Goal: Task Accomplishment & Management: Use online tool/utility

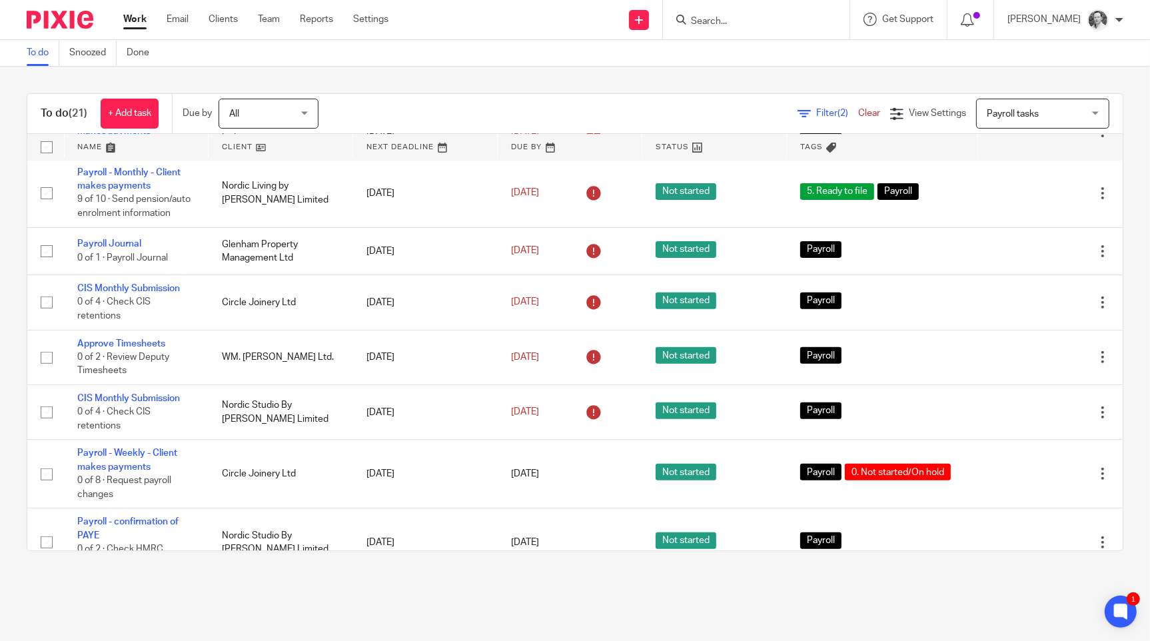
scroll to position [522, 0]
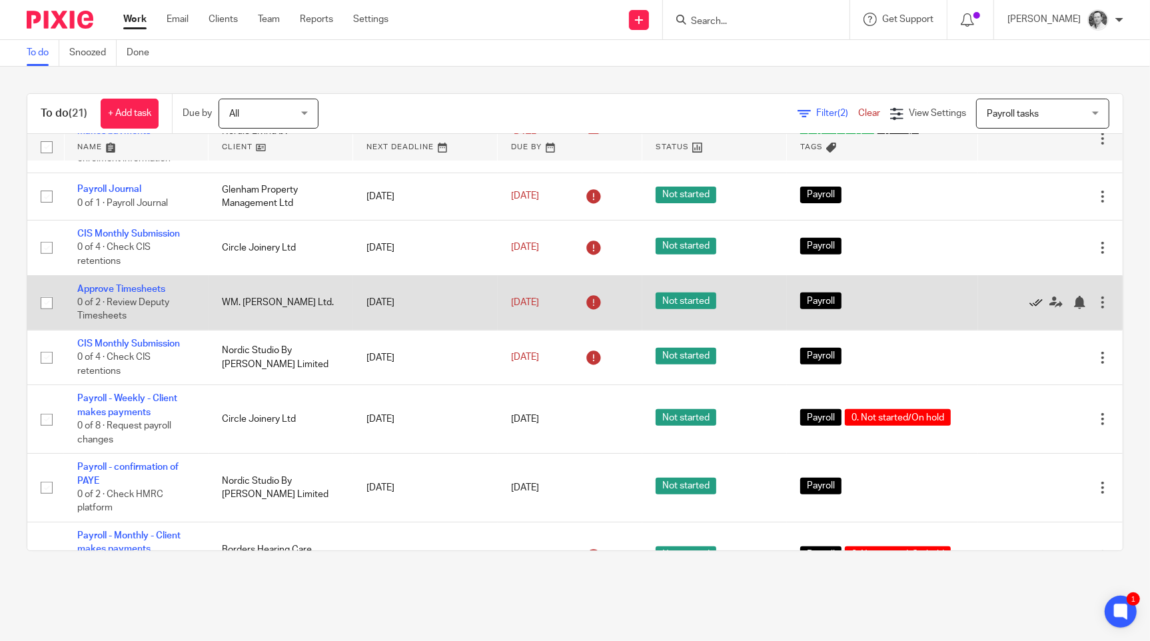
click at [1030, 309] on link at bounding box center [1040, 302] width 20 height 13
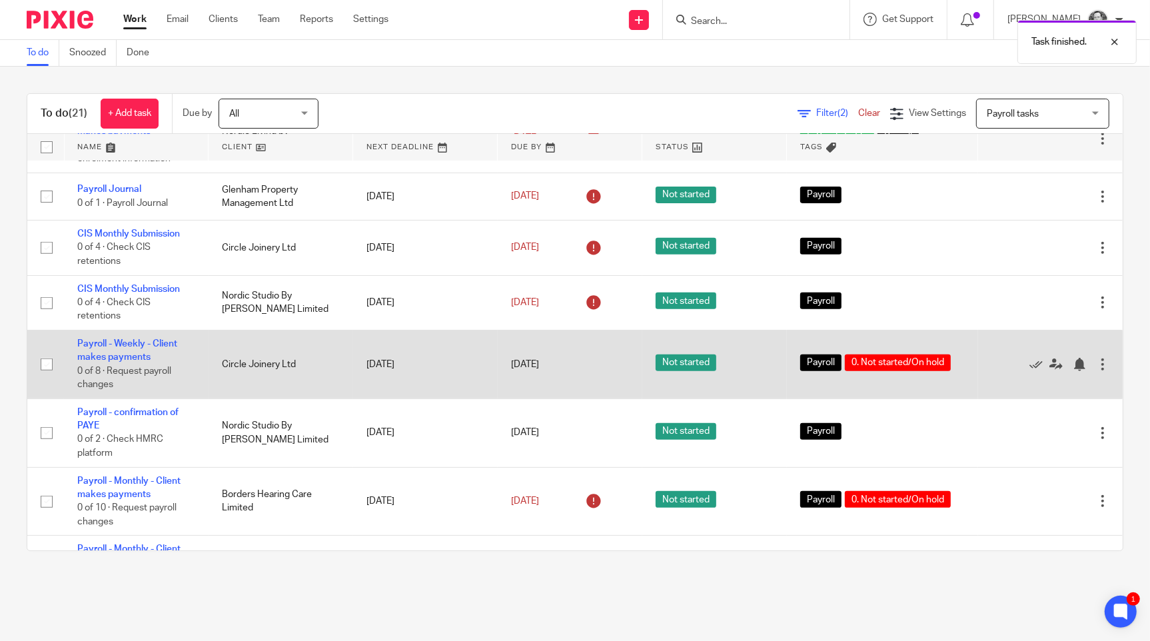
scroll to position [565, 0]
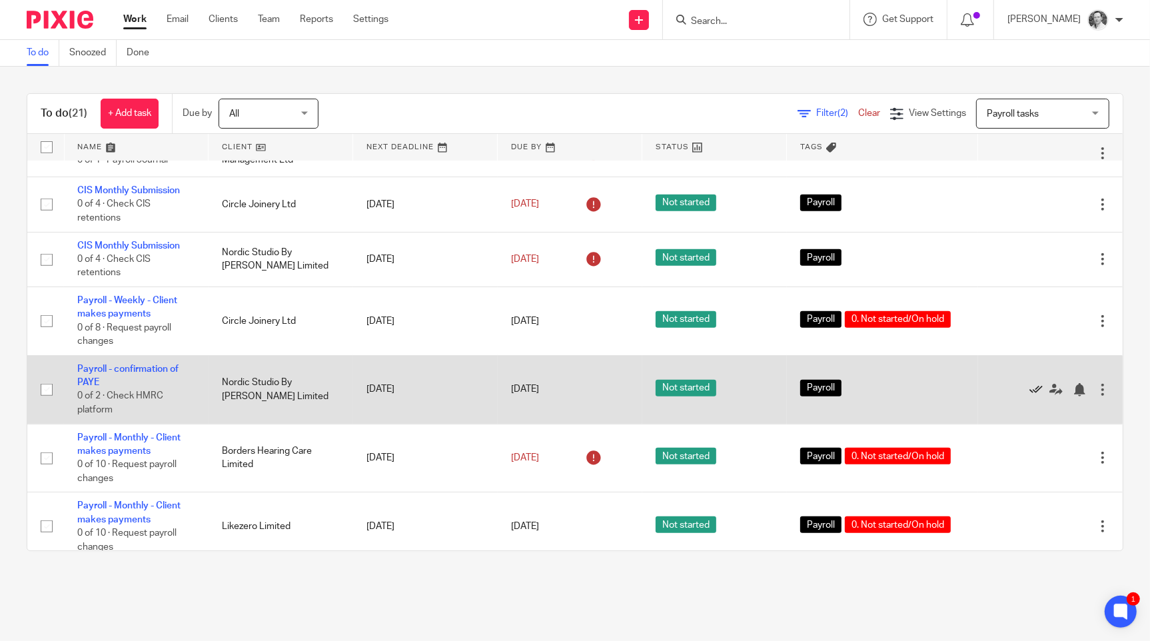
click at [1030, 397] on icon at bounding box center [1036, 389] width 13 height 13
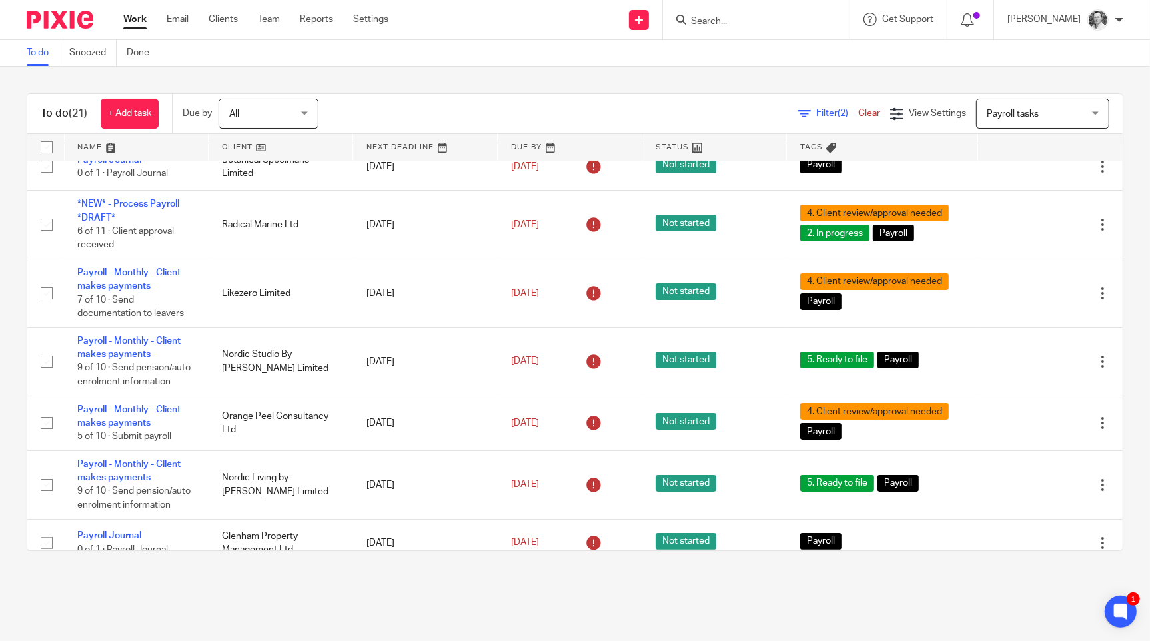
scroll to position [0, 0]
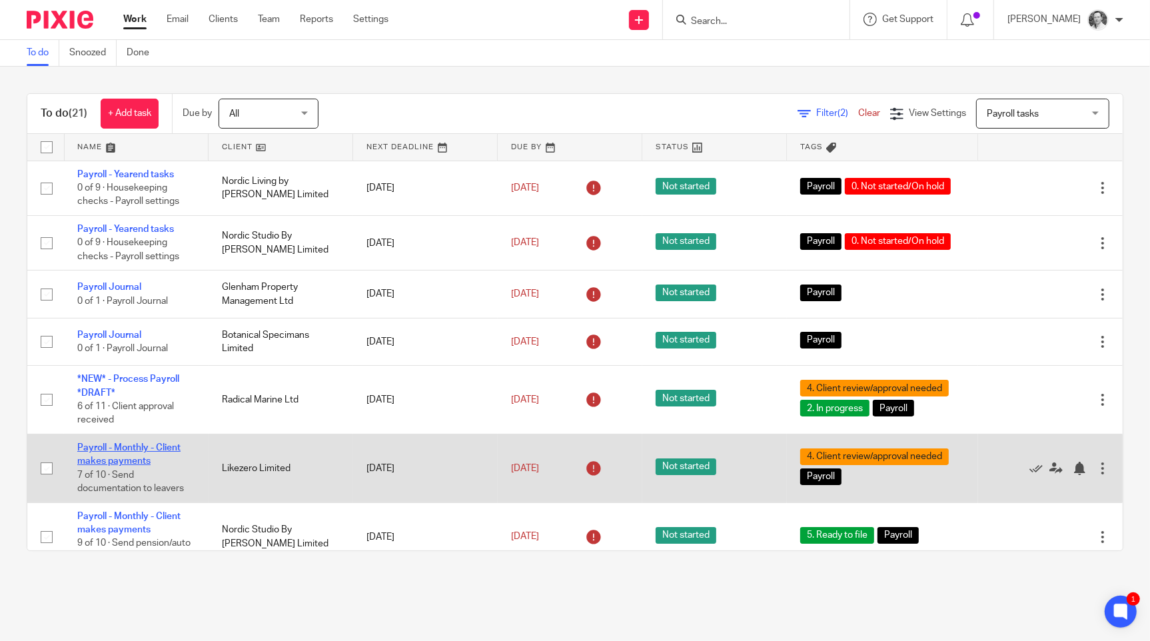
click at [120, 452] on link "Payroll - Monthly - Client makes payments" at bounding box center [128, 454] width 103 height 23
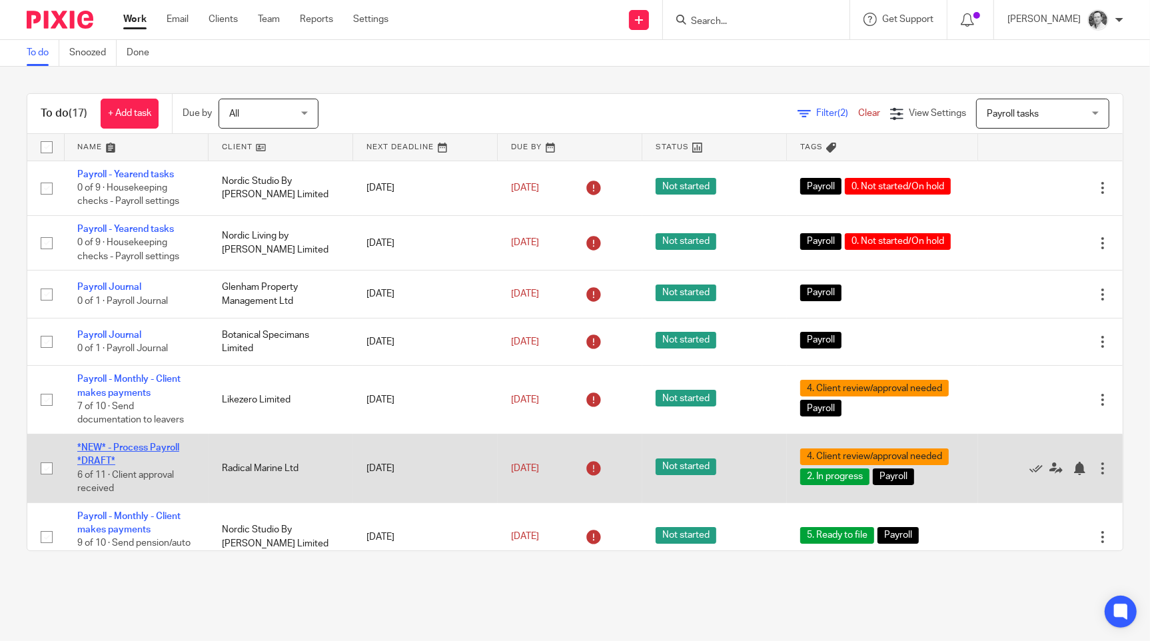
click at [120, 454] on link "*NEW* - Process Payroll *DRAFT*" at bounding box center [128, 454] width 102 height 23
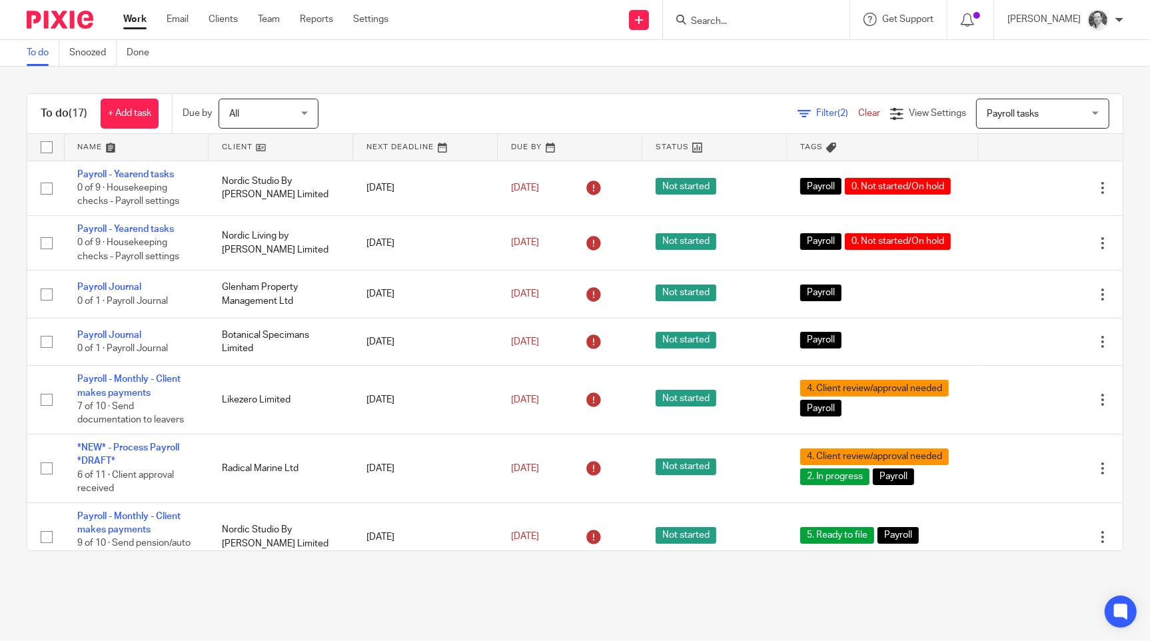
click at [371, 145] on link at bounding box center [425, 147] width 144 height 27
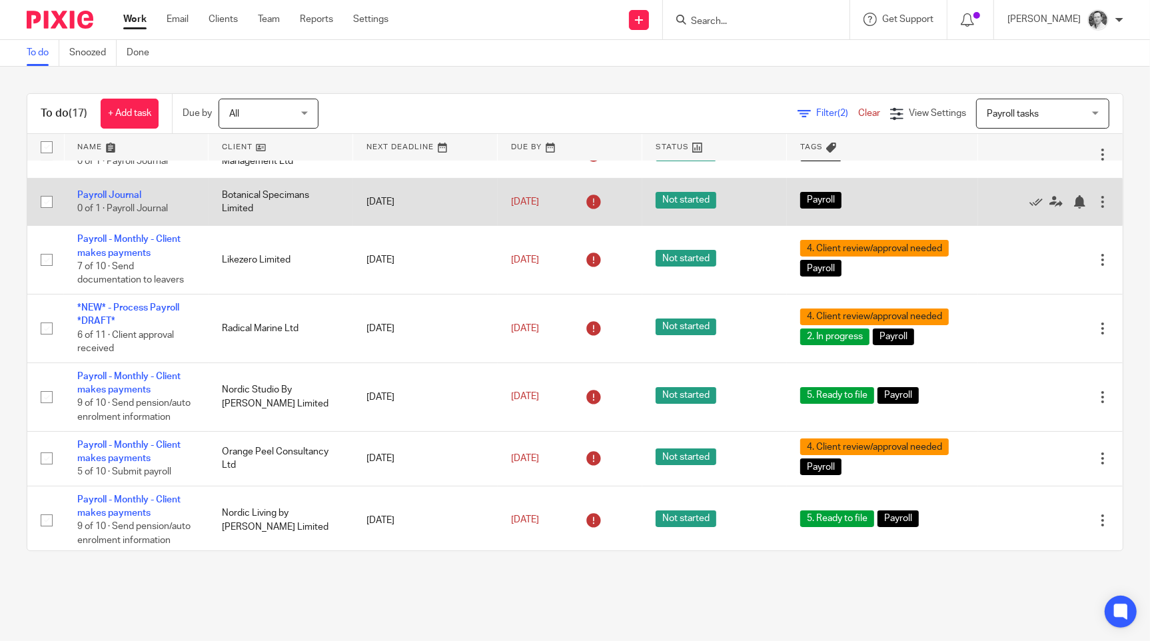
scroll to position [225, 0]
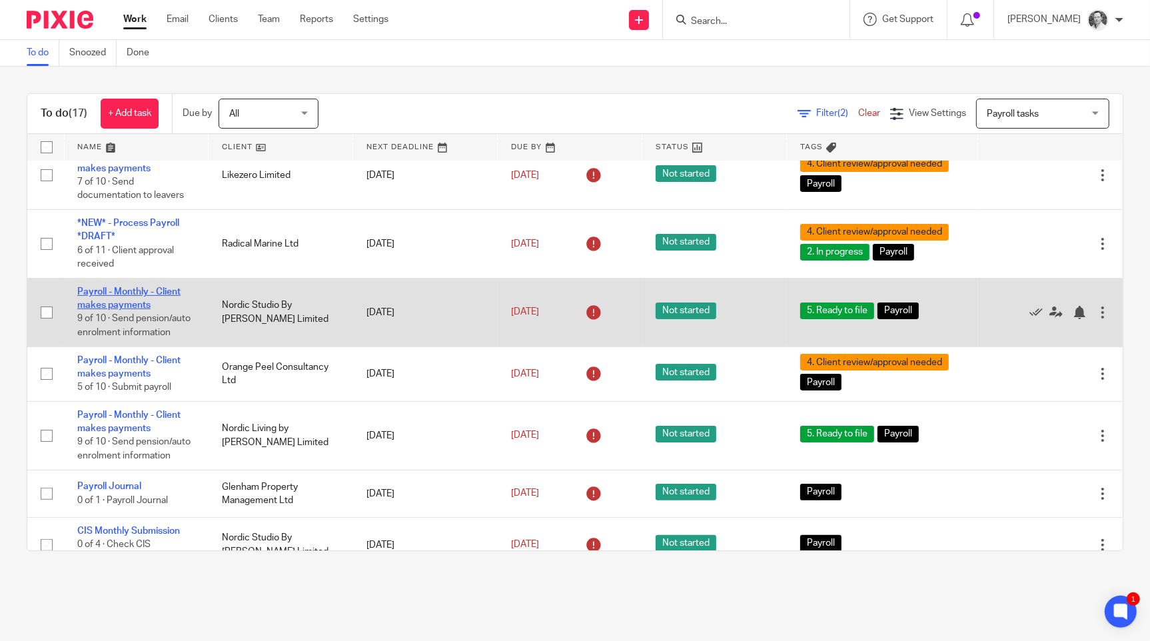
click at [145, 302] on link "Payroll - Monthly - Client makes payments" at bounding box center [128, 298] width 103 height 23
click at [122, 310] on link "Payroll - Monthly - Client makes payments" at bounding box center [128, 298] width 103 height 23
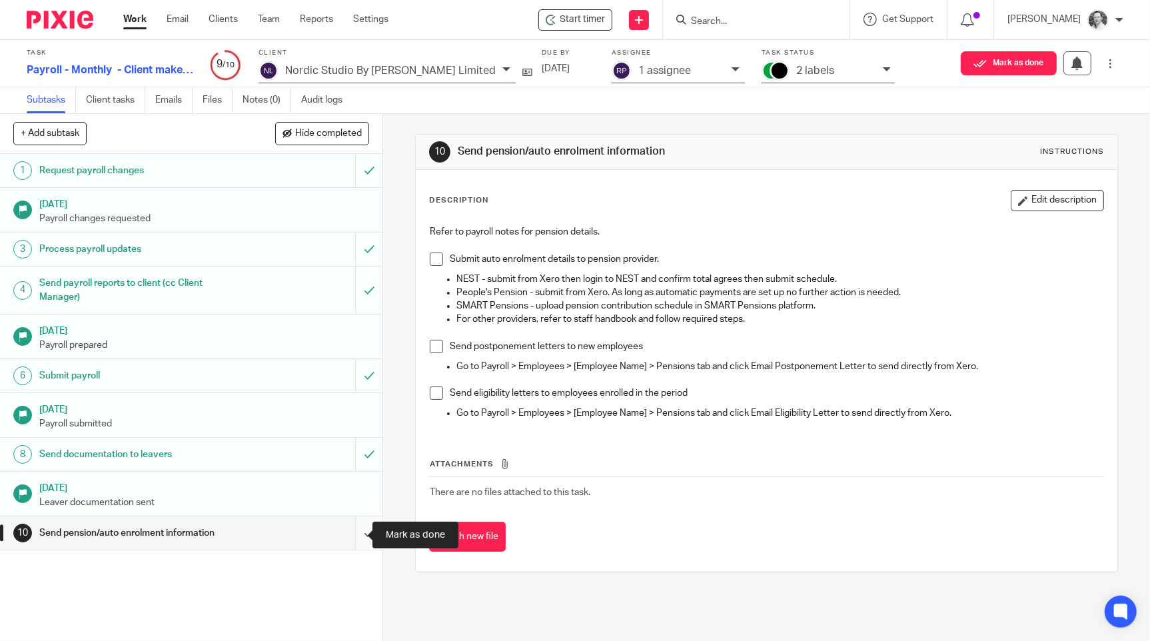
click at [361, 534] on input "submit" at bounding box center [191, 532] width 383 height 33
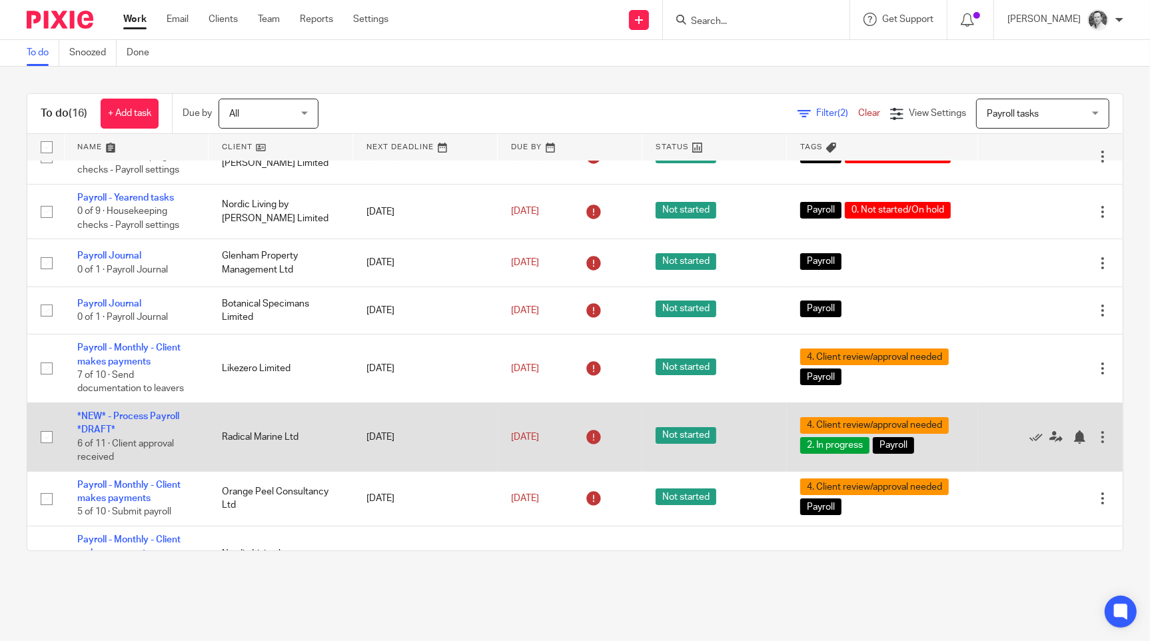
scroll to position [42, 0]
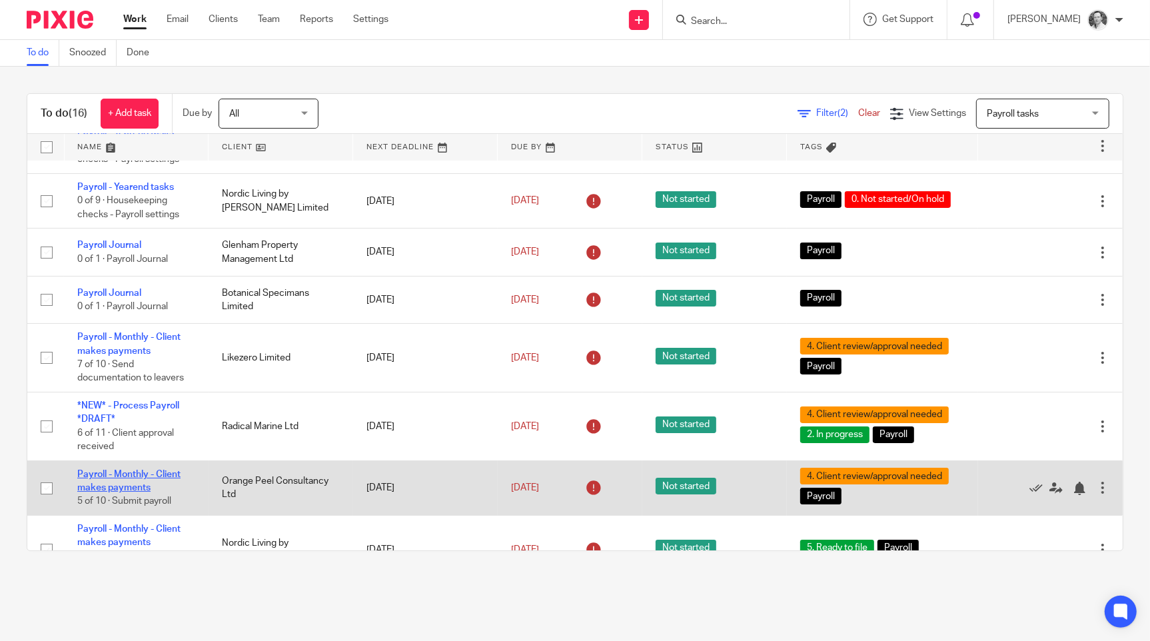
click at [157, 479] on link "Payroll - Monthly - Client makes payments" at bounding box center [128, 481] width 103 height 23
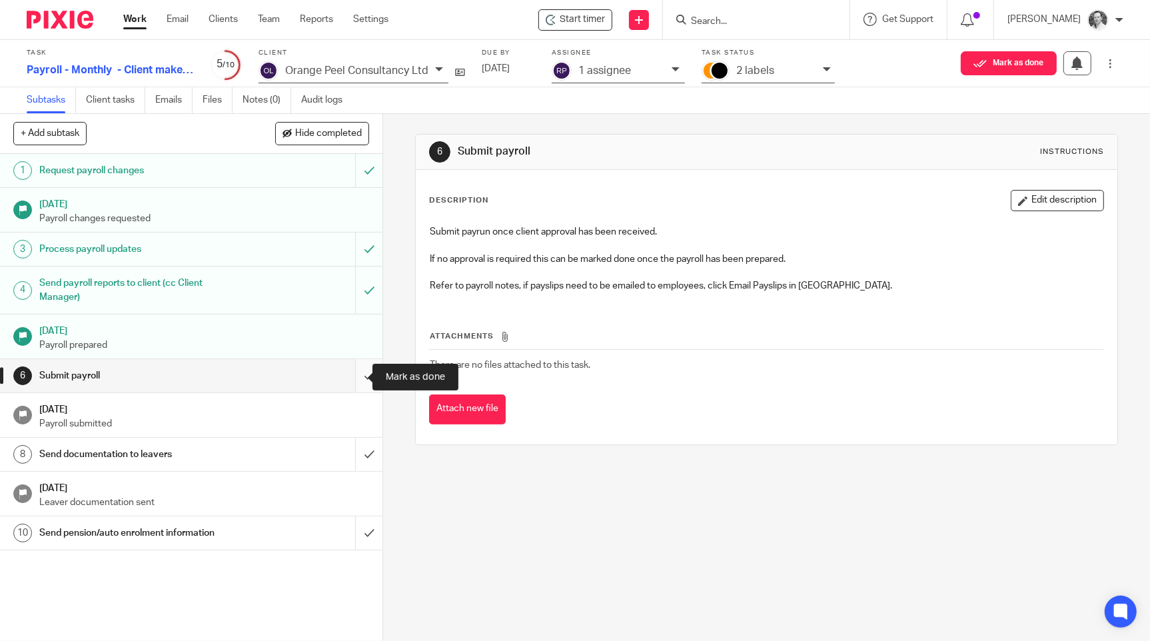
click at [355, 375] on input "submit" at bounding box center [191, 375] width 383 height 33
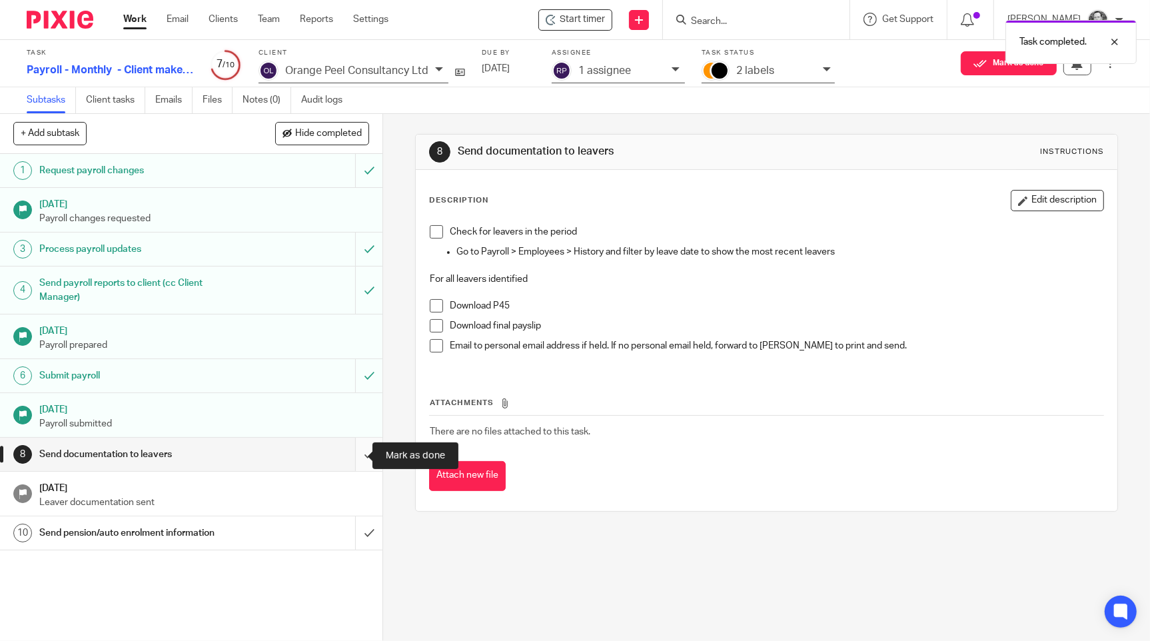
click at [352, 458] on input "submit" at bounding box center [191, 454] width 383 height 33
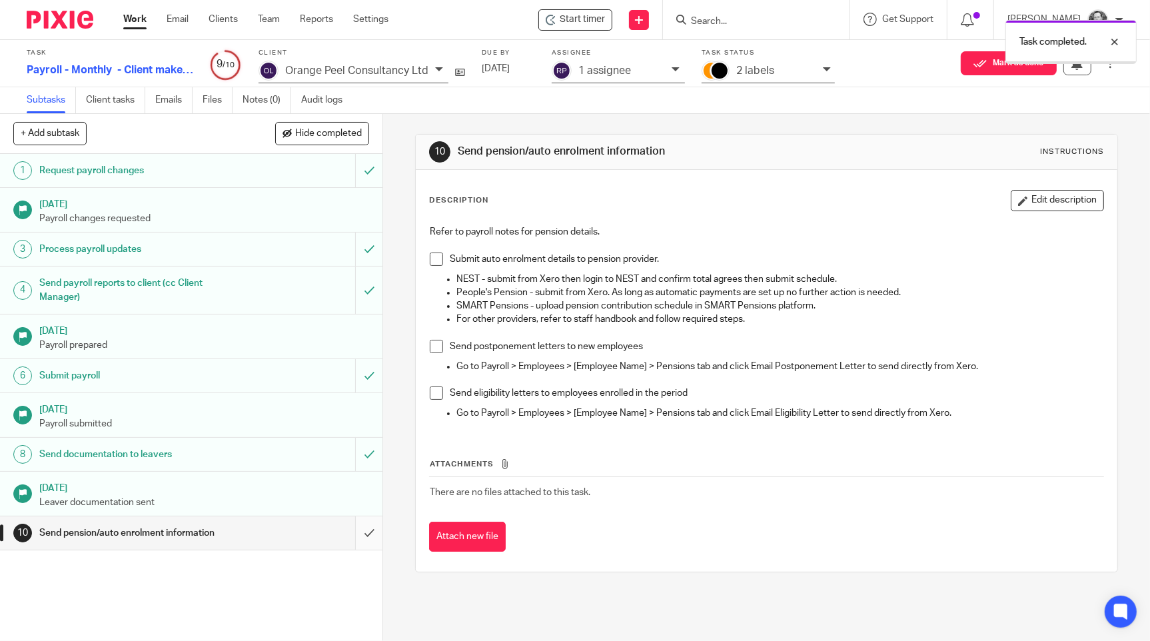
click at [346, 533] on input "submit" at bounding box center [191, 532] width 383 height 33
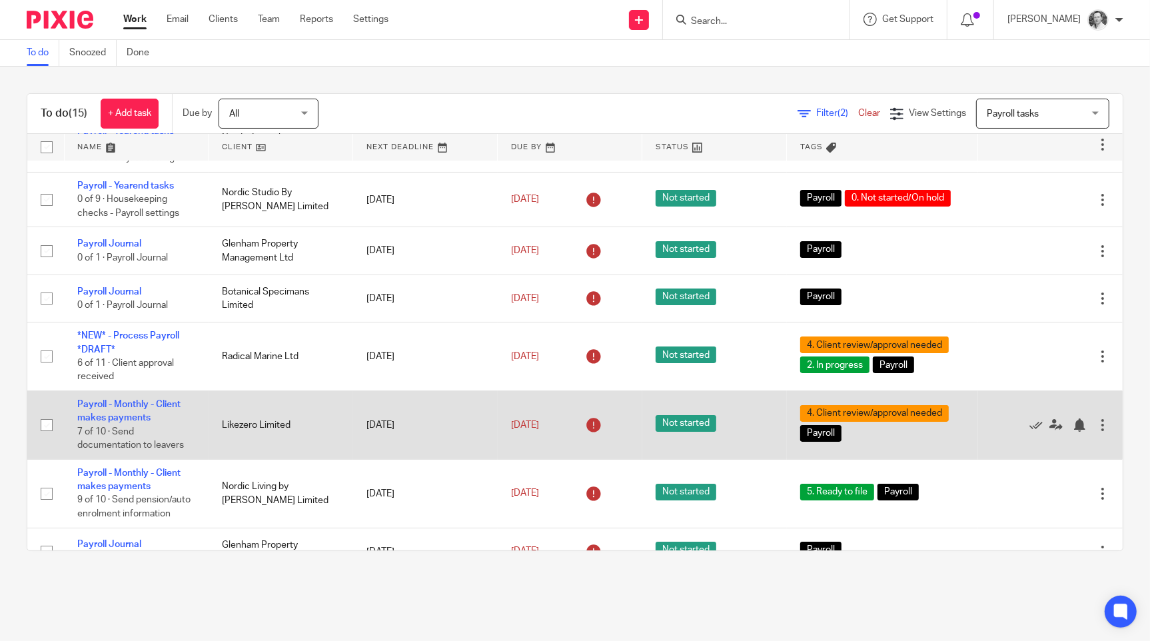
scroll to position [65, 0]
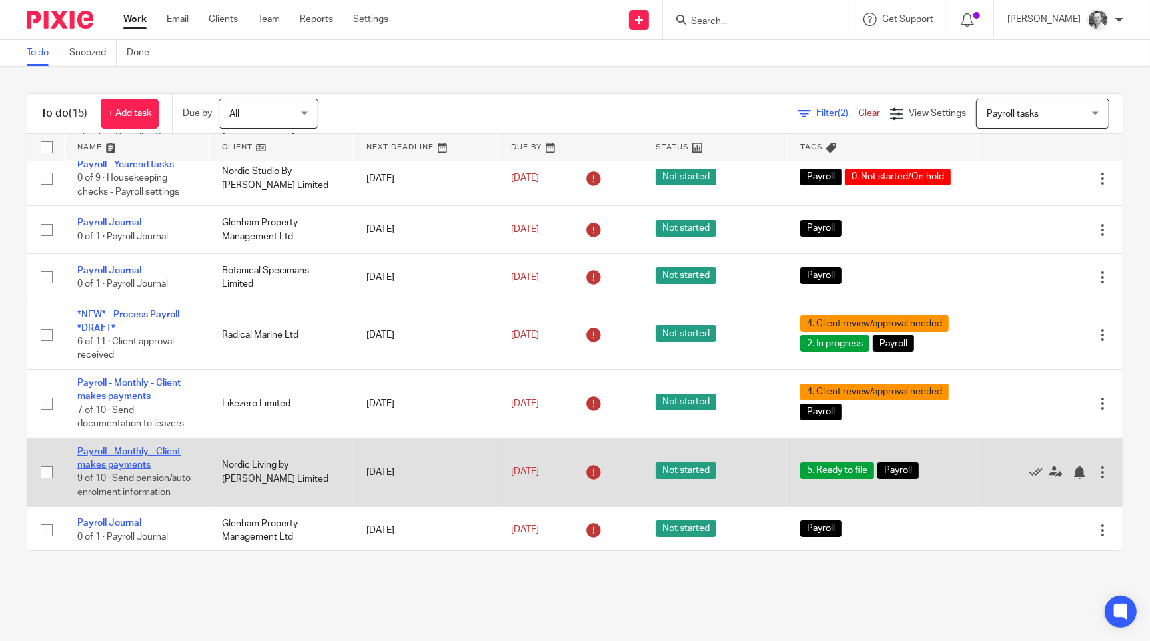
click at [119, 470] on link "Payroll - Monthly - Client makes payments" at bounding box center [128, 458] width 103 height 23
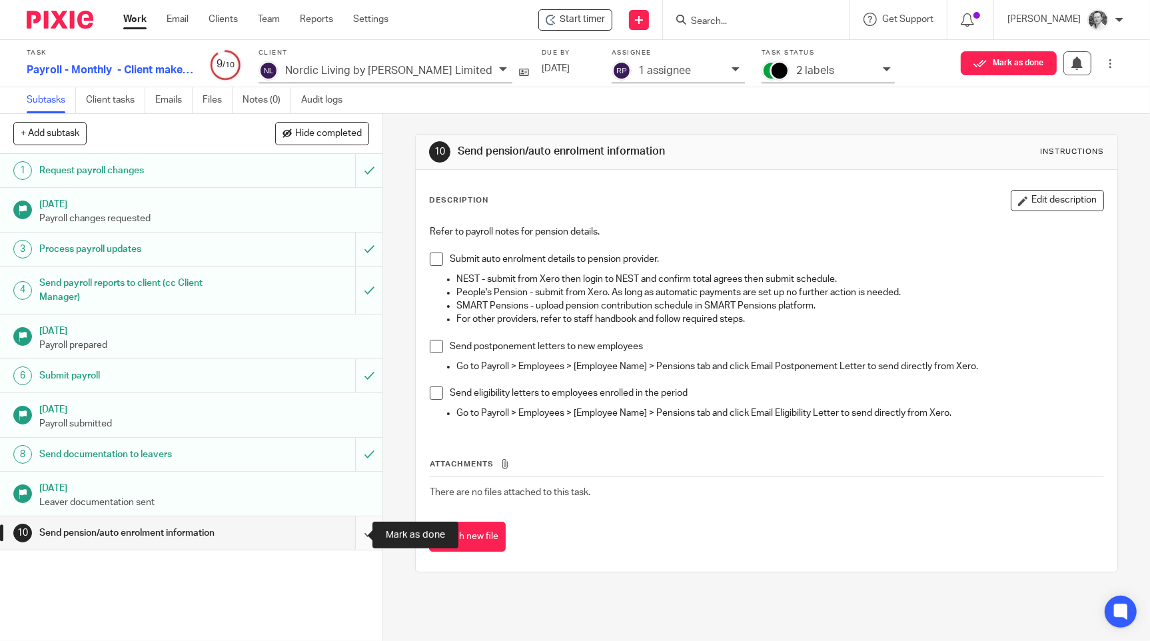
click at [357, 531] on input "submit" at bounding box center [191, 532] width 383 height 33
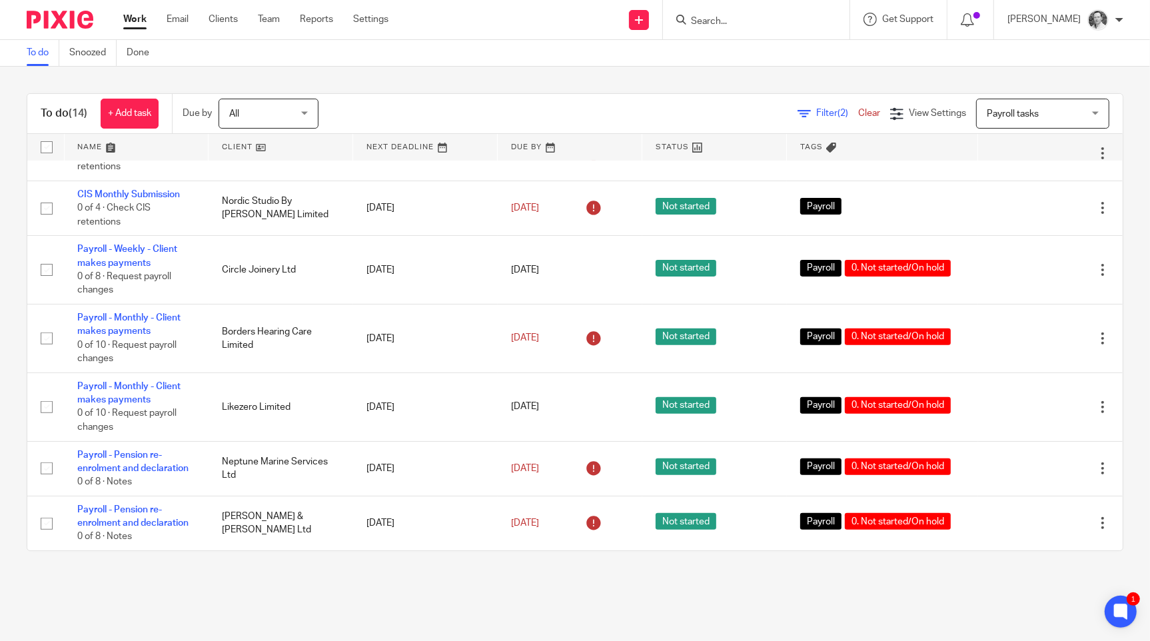
scroll to position [468, 0]
